Goal: Navigation & Orientation: Find specific page/section

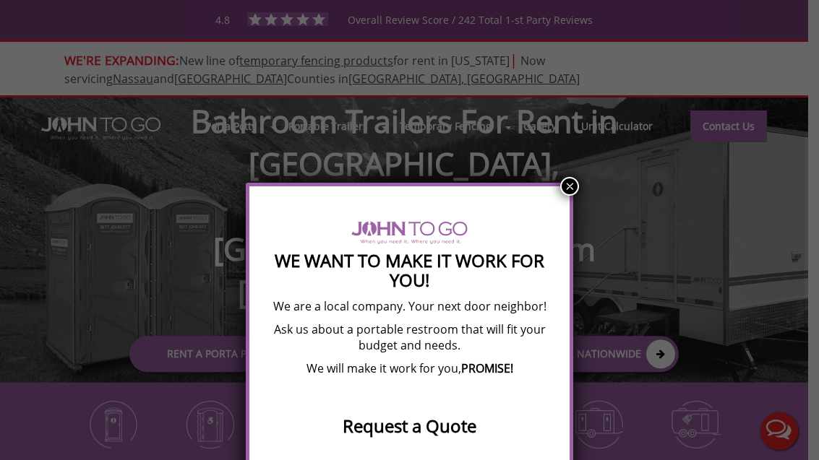
scroll to position [111, 0]
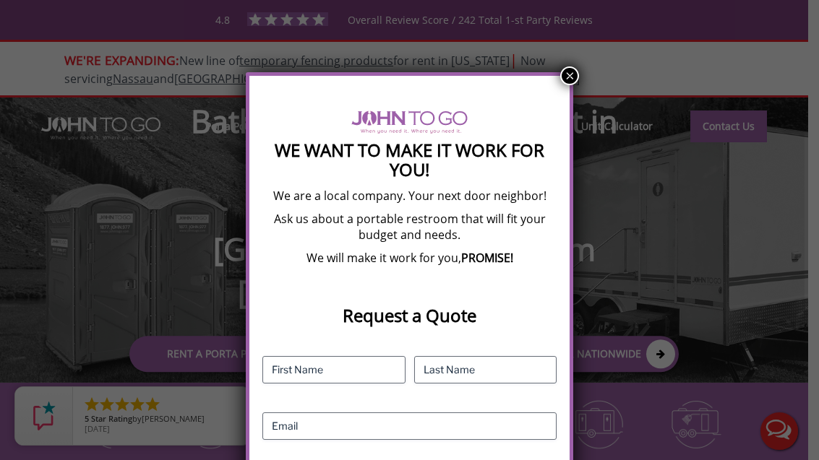
click at [569, 79] on button "×" at bounding box center [569, 75] width 19 height 19
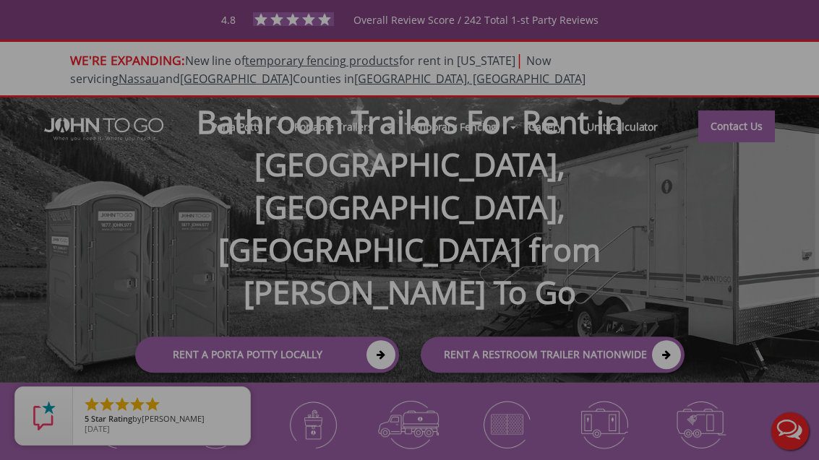
scroll to position [0, 0]
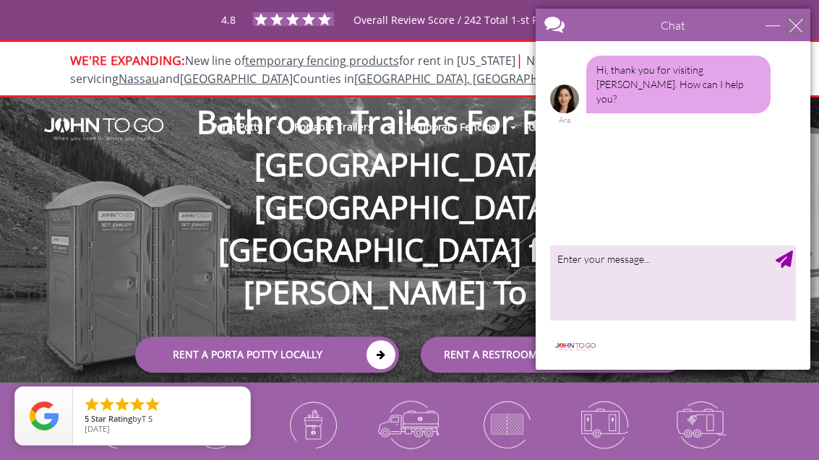
click at [791, 31] on div "close" at bounding box center [795, 25] width 14 height 14
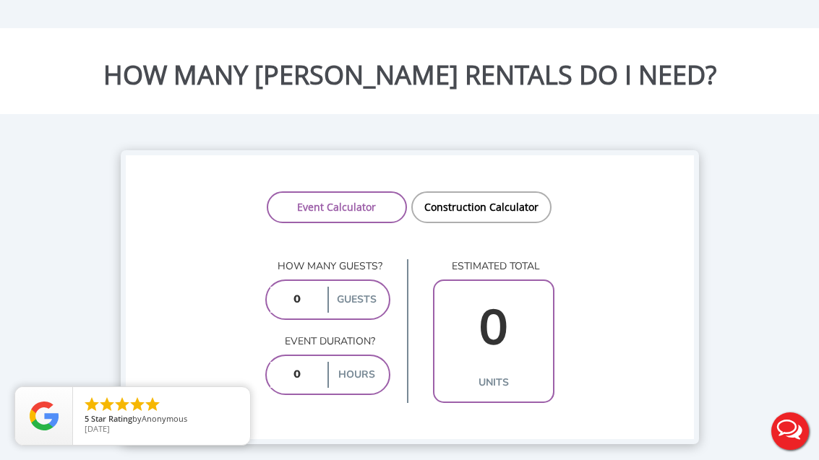
scroll to position [1333, 0]
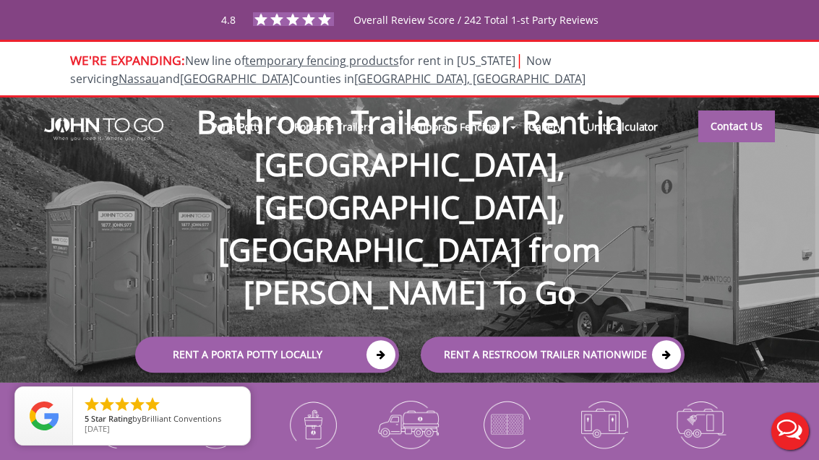
scroll to position [0, 0]
click at [557, 152] on nav "Porta Potty Portable Toilets ADA Accessible Units Portable Sinks Waste Services…" at bounding box center [409, 127] width 802 height 58
click at [556, 152] on nav "Porta Potty Portable Toilets ADA Accessible Units Portable Sinks Waste Services…" at bounding box center [409, 127] width 802 height 58
click at [543, 129] on link "Gallery" at bounding box center [545, 126] width 58 height 31
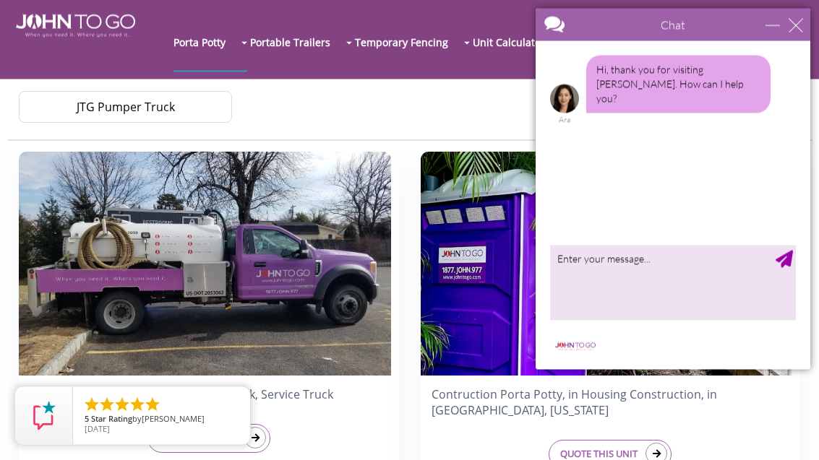
scroll to position [311, 0]
click at [801, 27] on div "close" at bounding box center [795, 25] width 14 height 14
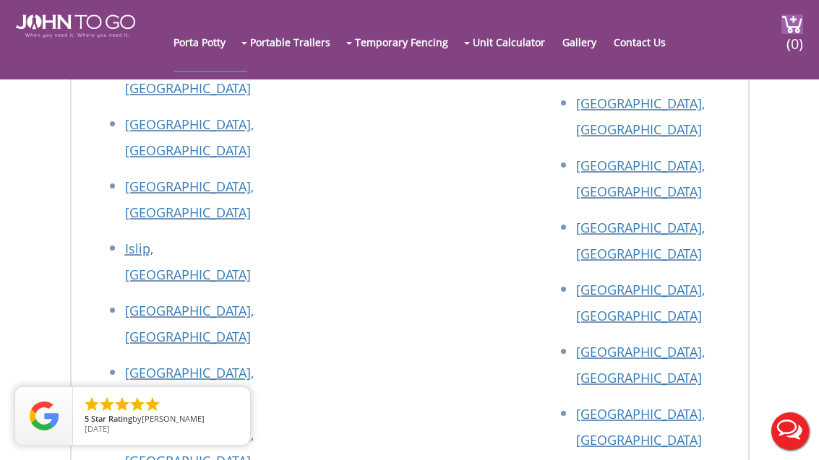
scroll to position [5528, 0]
